Goal: Information Seeking & Learning: Learn about a topic

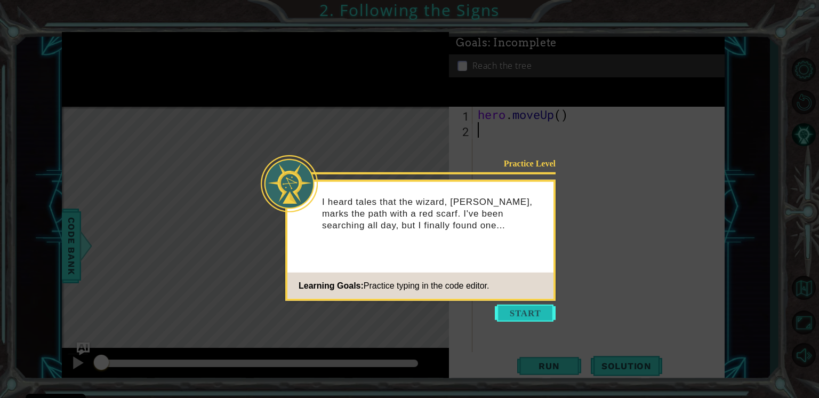
click at [505, 307] on button "Start" at bounding box center [525, 313] width 61 height 17
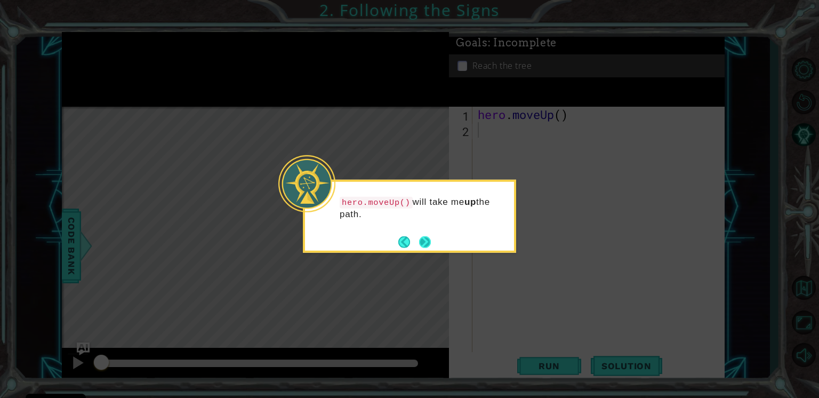
click at [423, 244] on button "Next" at bounding box center [425, 242] width 12 height 12
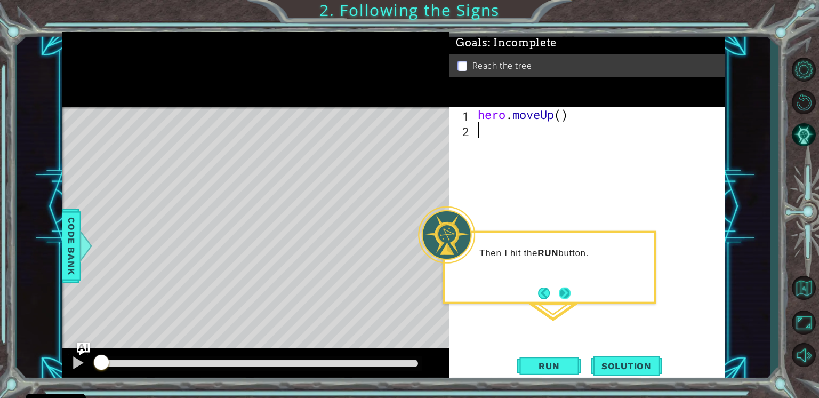
click at [561, 296] on button "Next" at bounding box center [565, 293] width 12 height 12
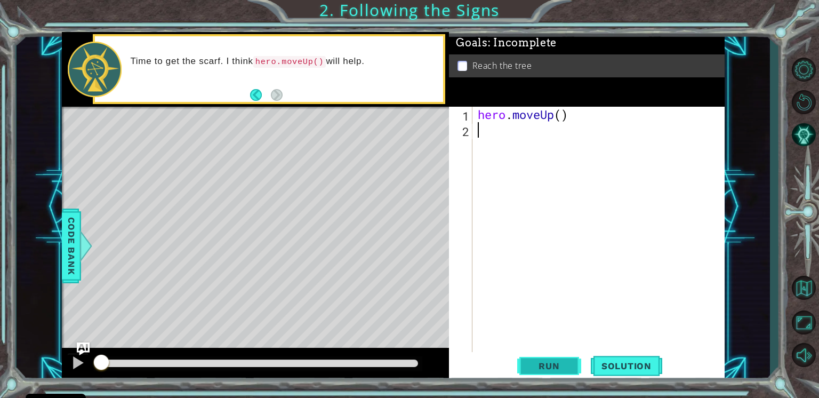
click at [535, 359] on button "Run" at bounding box center [549, 366] width 64 height 28
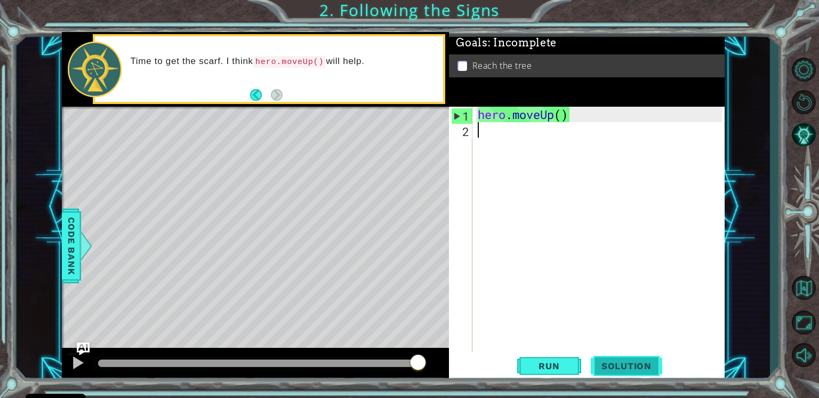
click at [625, 376] on button "Solution" at bounding box center [626, 366] width 71 height 28
type textarea "hero.moveUp()"
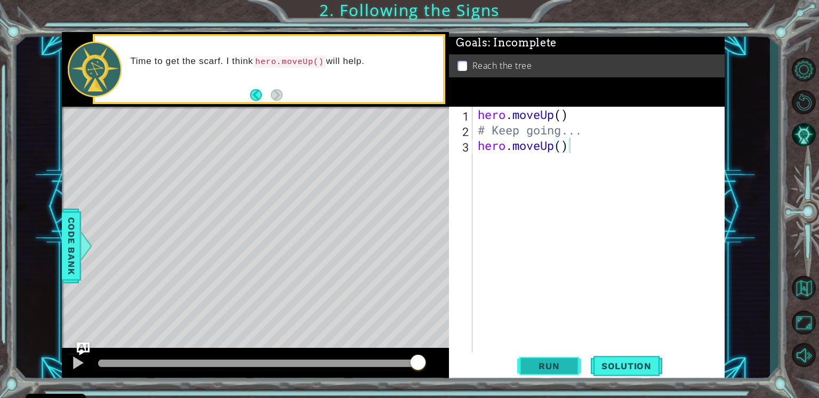
click at [567, 365] on span "Run" at bounding box center [549, 366] width 42 height 11
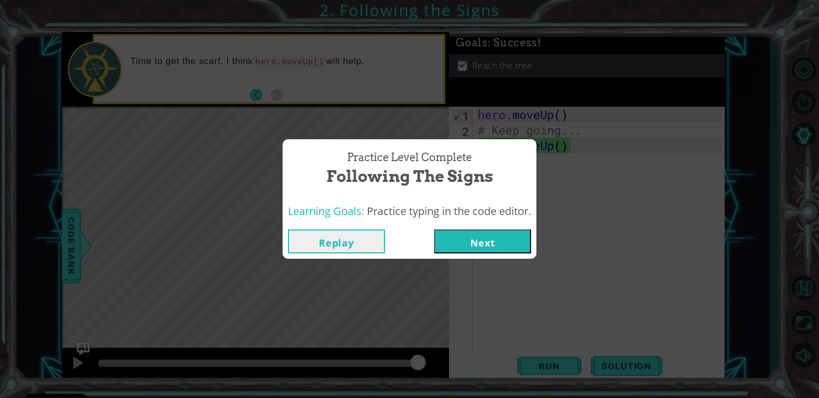
click at [475, 239] on button "Next" at bounding box center [482, 241] width 97 height 24
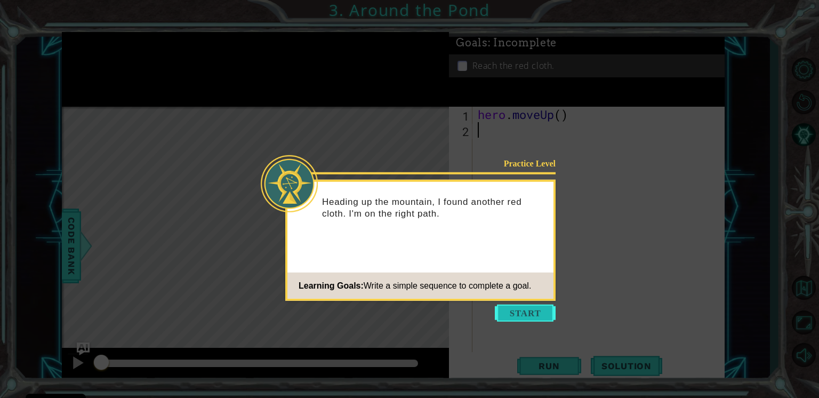
click at [521, 312] on button "Start" at bounding box center [525, 313] width 61 height 17
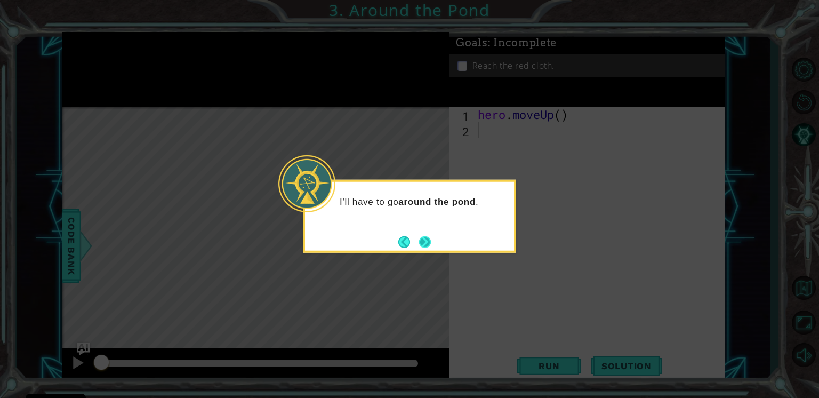
click at [427, 244] on button "Next" at bounding box center [425, 242] width 12 height 12
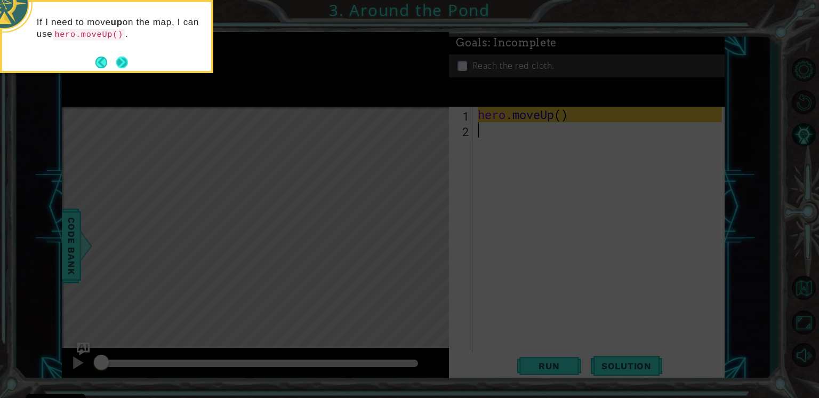
click at [120, 62] on button "Next" at bounding box center [122, 63] width 12 height 12
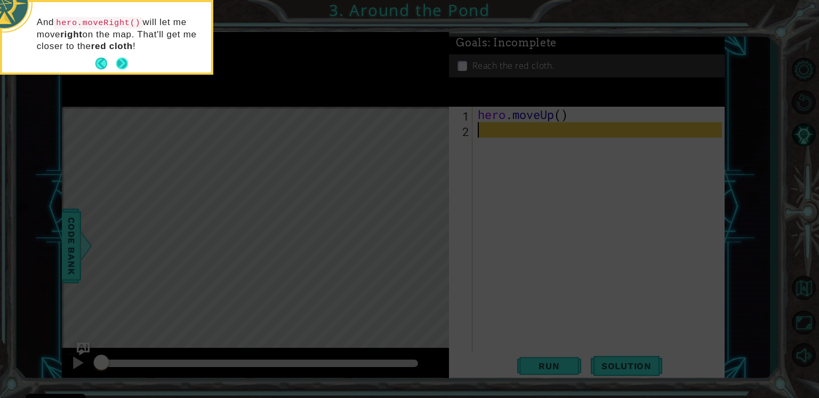
click at [120, 60] on button "Next" at bounding box center [122, 64] width 12 height 12
